Goal: Transaction & Acquisition: Subscribe to service/newsletter

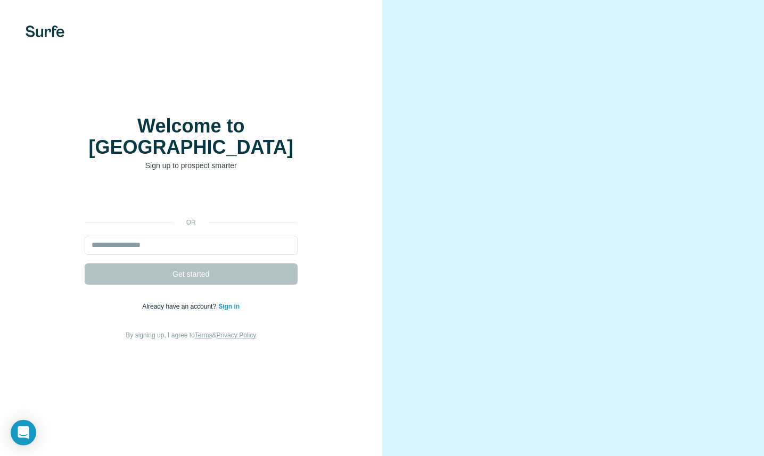
click at [236, 221] on div "or Get started Already have an account? Sign in By signing up, I agree to Terms…" at bounding box center [191, 264] width 340 height 153
click at [237, 236] on input "email" at bounding box center [191, 245] width 213 height 19
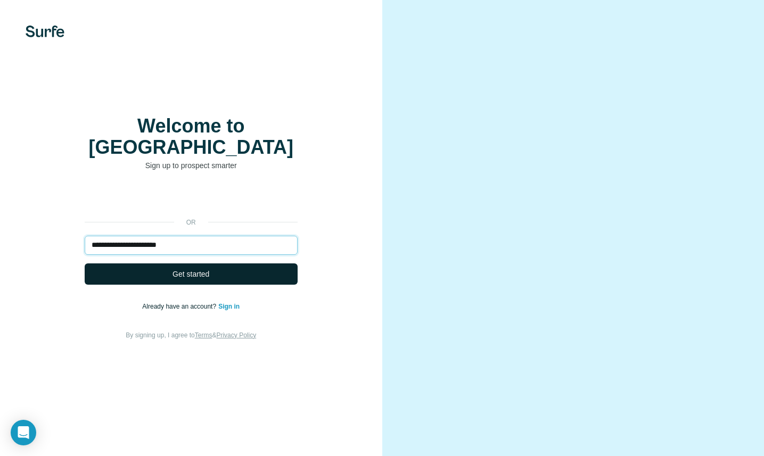
type input "**********"
click at [210, 264] on button "Get started" at bounding box center [191, 274] width 213 height 21
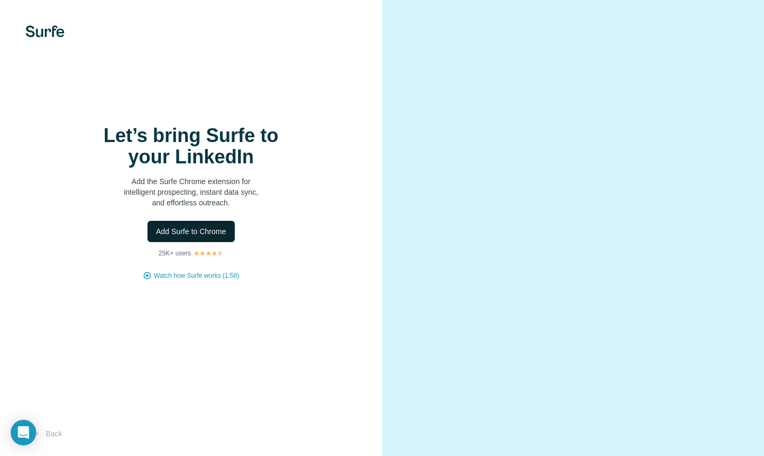
click at [219, 227] on span "Add Surfe to Chrome" at bounding box center [191, 231] width 70 height 11
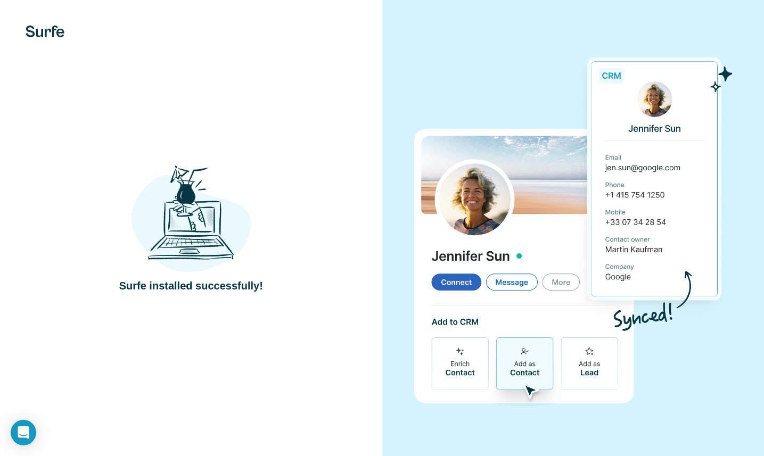
click at [217, 220] on img at bounding box center [191, 218] width 120 height 111
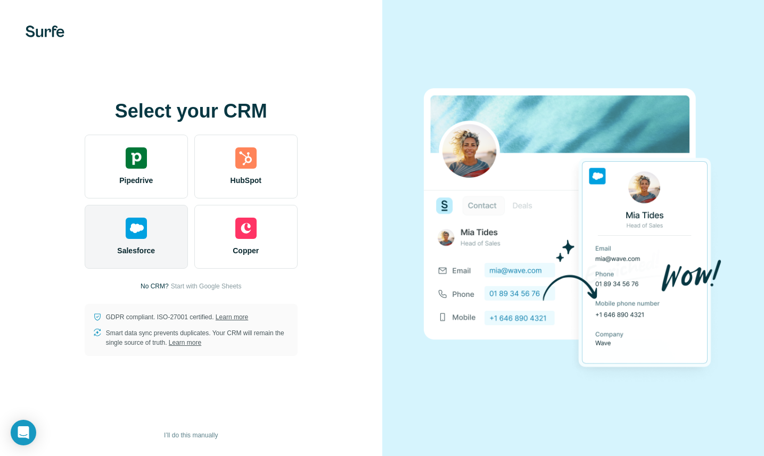
click at [140, 232] on img at bounding box center [136, 228] width 21 height 21
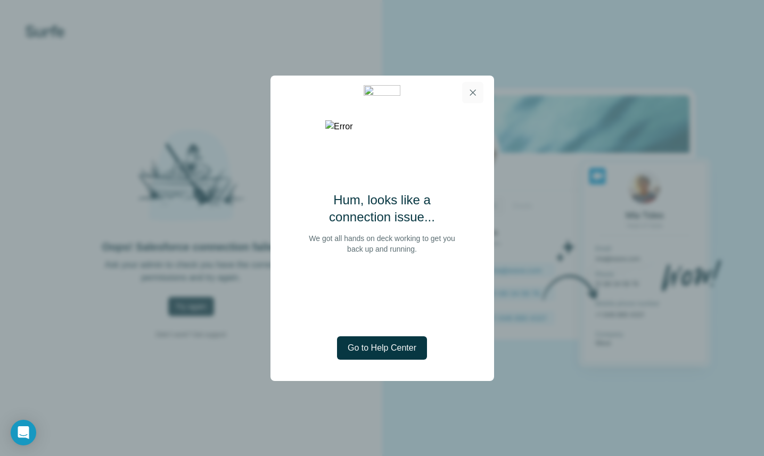
click at [476, 87] on icon "button" at bounding box center [472, 92] width 11 height 11
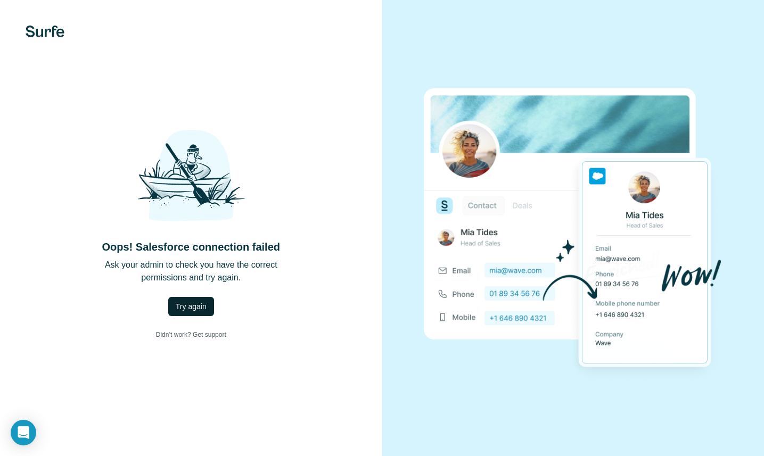
click at [193, 299] on button "Try again" at bounding box center [191, 306] width 46 height 19
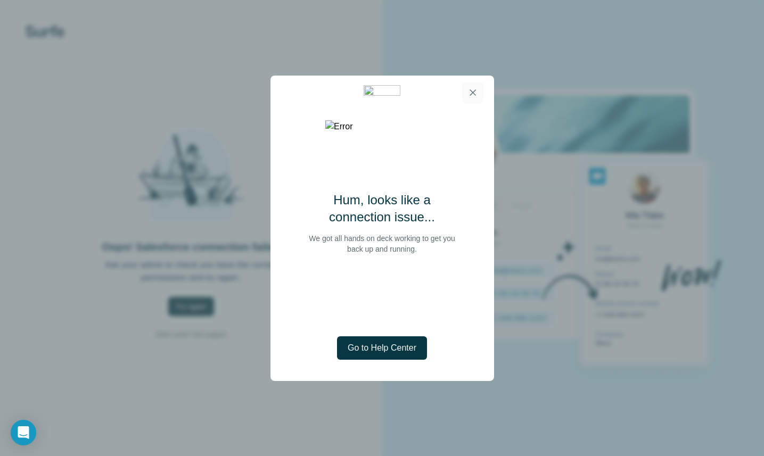
click at [476, 90] on icon "button" at bounding box center [472, 92] width 11 height 11
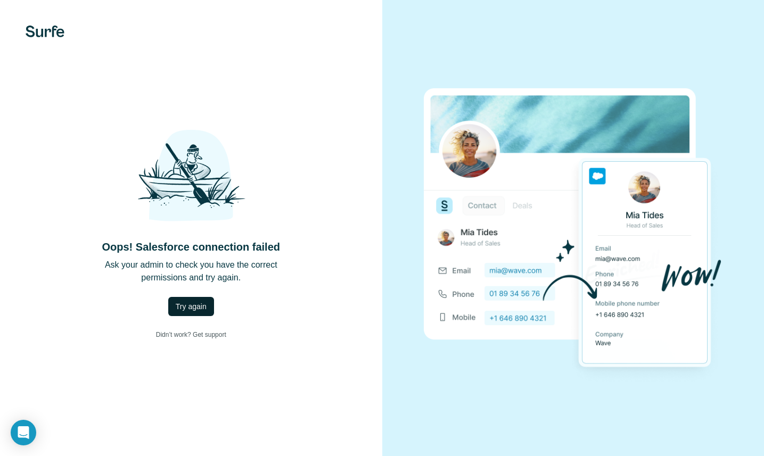
click at [194, 307] on span "Try again" at bounding box center [191, 306] width 31 height 11
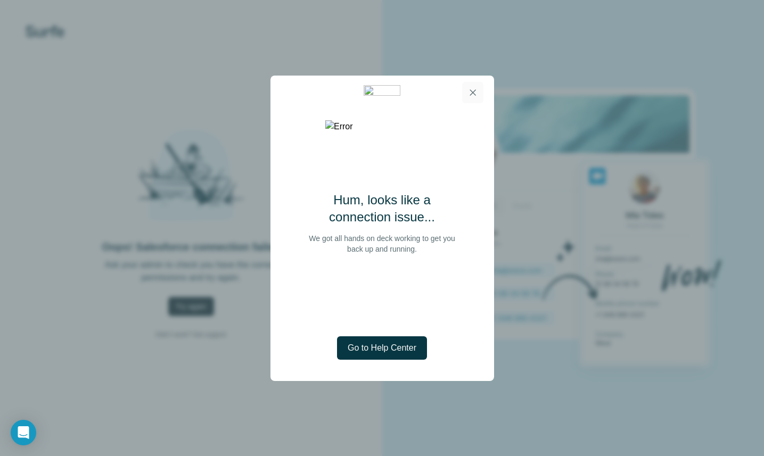
click at [478, 90] on button "button" at bounding box center [472, 92] width 21 height 21
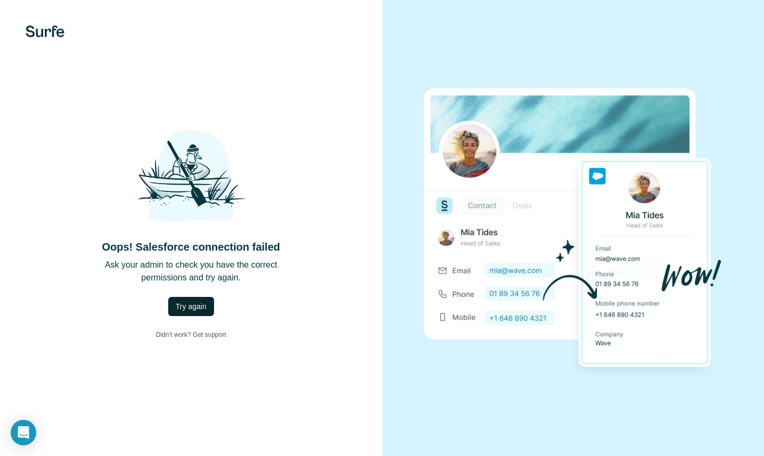
click at [193, 305] on span "Try again" at bounding box center [191, 306] width 31 height 11
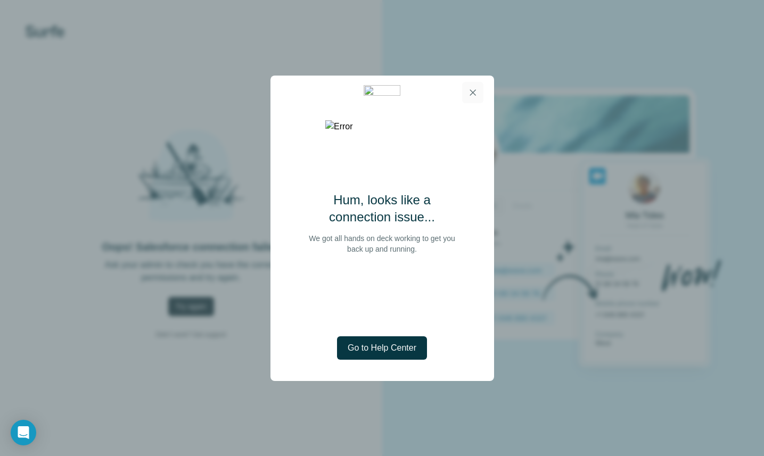
click at [470, 94] on icon "button" at bounding box center [472, 92] width 11 height 11
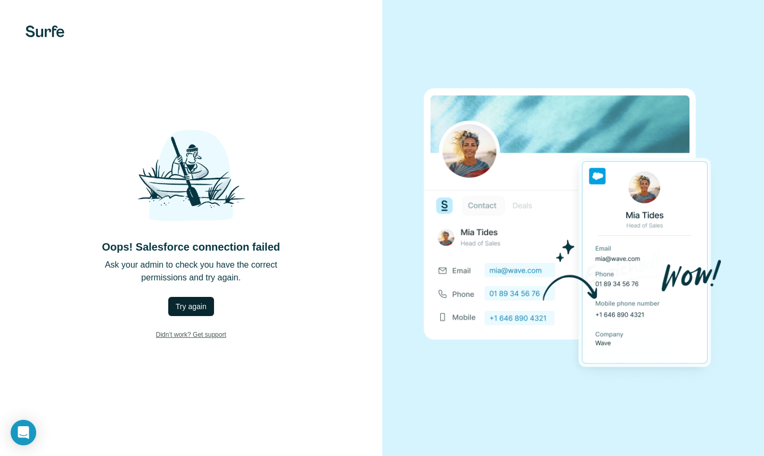
click at [200, 337] on link "Didn’t work? Get support" at bounding box center [190, 335] width 87 height 20
click at [194, 304] on span "Try again" at bounding box center [191, 306] width 31 height 11
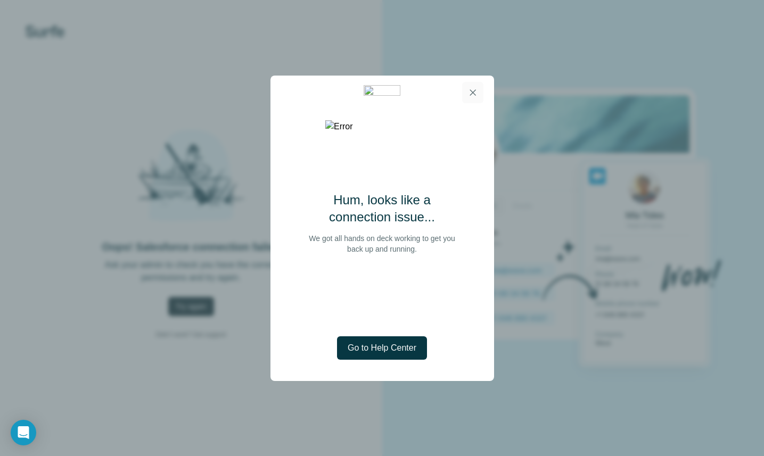
click at [475, 92] on icon "button" at bounding box center [472, 92] width 11 height 11
